Goal: Task Accomplishment & Management: Complete application form

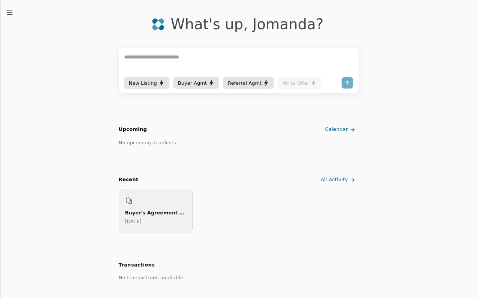
scroll to position [32, 0]
click at [186, 81] on span "Buyer Agmt" at bounding box center [192, 83] width 29 height 8
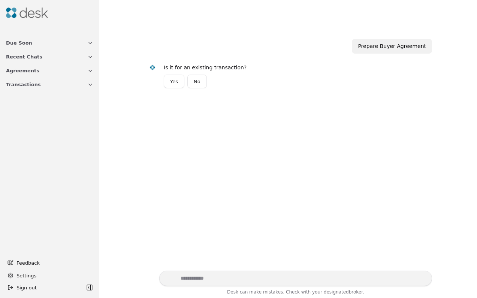
click at [200, 79] on button "No" at bounding box center [196, 81] width 19 height 13
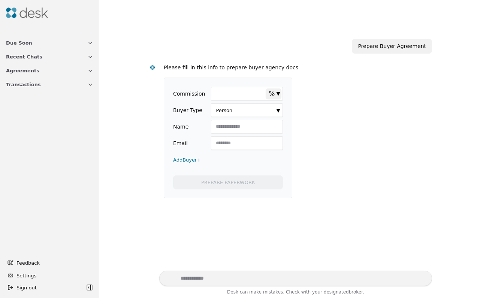
click at [250, 93] on input "Commission" at bounding box center [247, 93] width 72 height 13
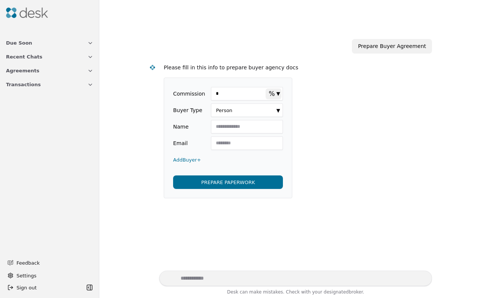
type input "*"
click at [274, 110] on html "Due Soon Recent Chats Agreements Transactions Feedback Settings Sign out Toggle…" at bounding box center [238, 149] width 477 height 298
type input "*"
type input "**********"
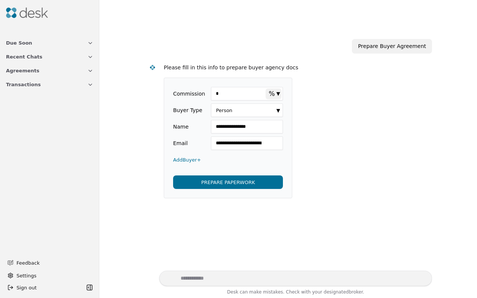
click at [230, 183] on button "PREPARE PAPERWORK" at bounding box center [228, 181] width 110 height 13
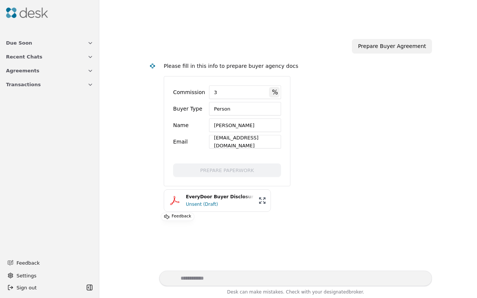
scroll to position [15, 0]
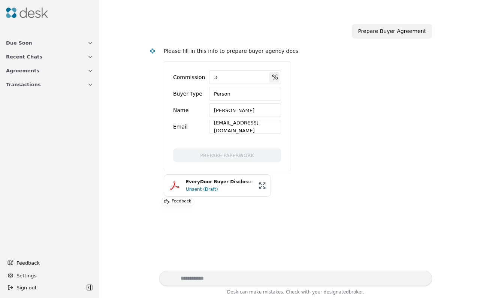
click at [215, 184] on div "EveryDoor Buyer Disclosures.pdf" at bounding box center [220, 181] width 68 height 7
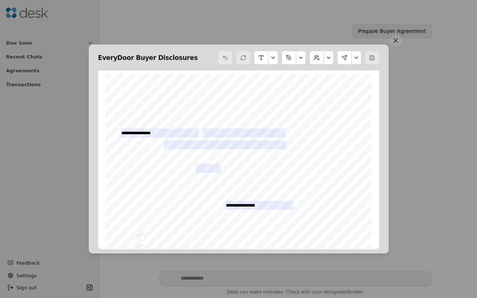
scroll to position [0, 0]
click at [182, 146] on input "text" at bounding box center [225, 144] width 122 height 9
click at [152, 185] on div "Form 41 ©Copyright 2024 Buyer Brokerage Services Agreement Northwest Multiple L…" at bounding box center [239, 246] width 266 height 344
click at [204, 168] on input "text" at bounding box center [208, 168] width 24 height 9
type input "***"
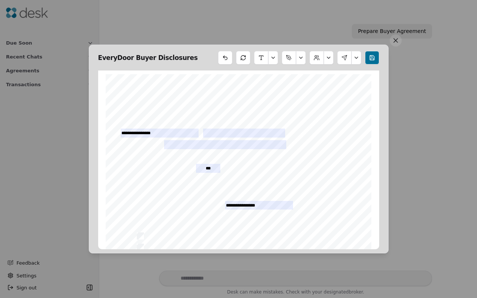
click at [251, 182] on div "Form 41 ©Copyright 2024 Buyer Brokerage Services Agreement Northwest Multiple L…" at bounding box center [239, 246] width 266 height 344
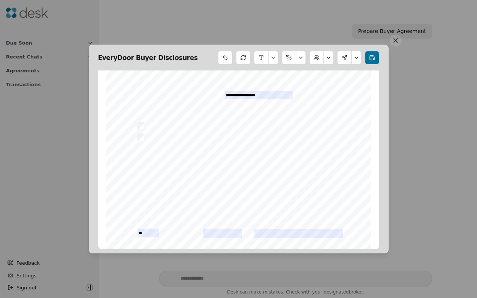
scroll to position [113, 0]
click at [248, 175] on span "JR" at bounding box center [248, 174] width 5 height 5
click at [282, 176] on span "_________________________" at bounding box center [266, 177] width 48 height 3
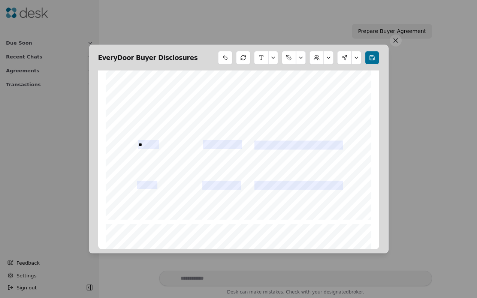
scroll to position [200, 0]
click at [148, 185] on input "text" at bounding box center [147, 183] width 21 height 9
type input "*"
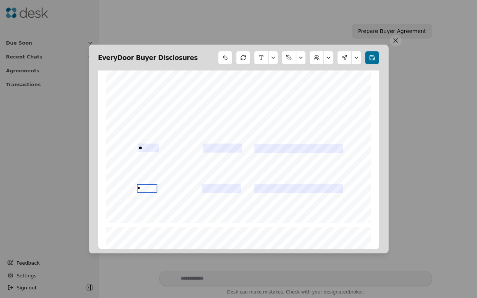
scroll to position [192, 0]
